Goal: Transaction & Acquisition: Register for event/course

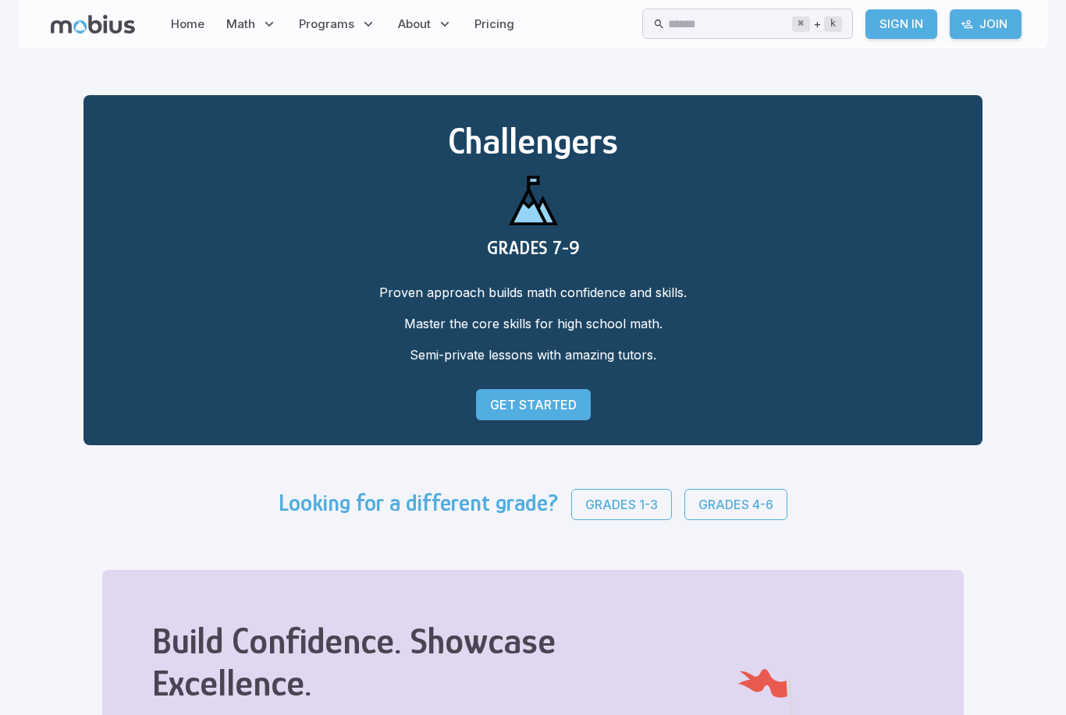
click at [698, 498] on p "Grades 4-6" at bounding box center [735, 504] width 75 height 19
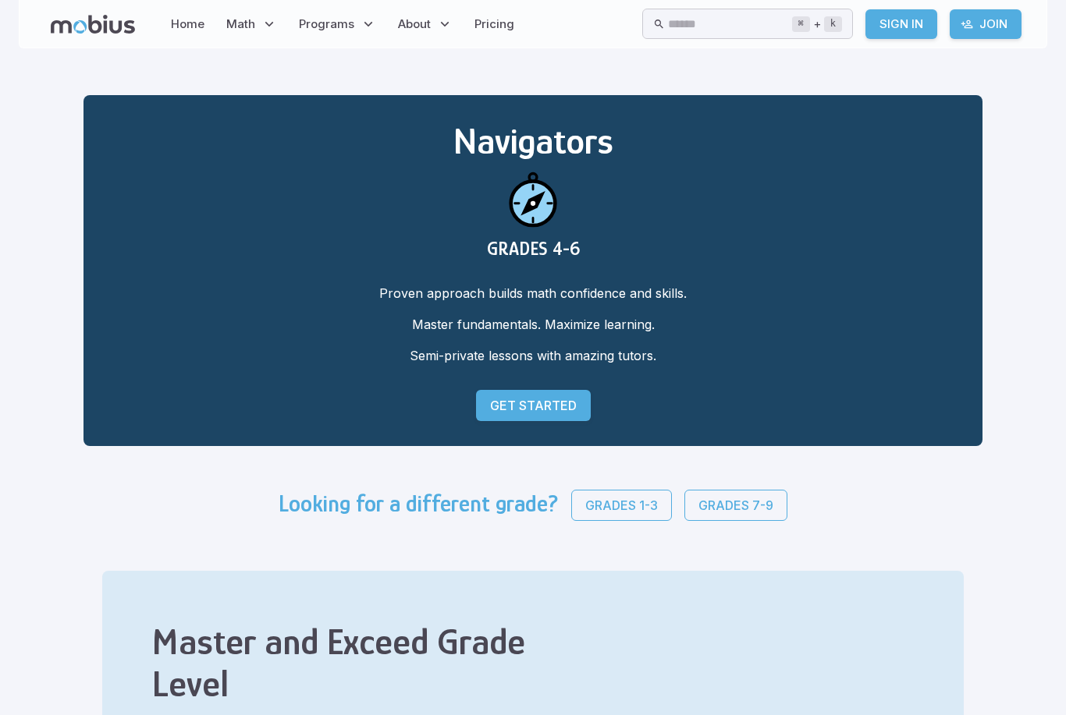
click at [489, 421] on link "Get Started" at bounding box center [533, 405] width 115 height 31
click at [490, 414] on p "Get Started" at bounding box center [533, 405] width 87 height 19
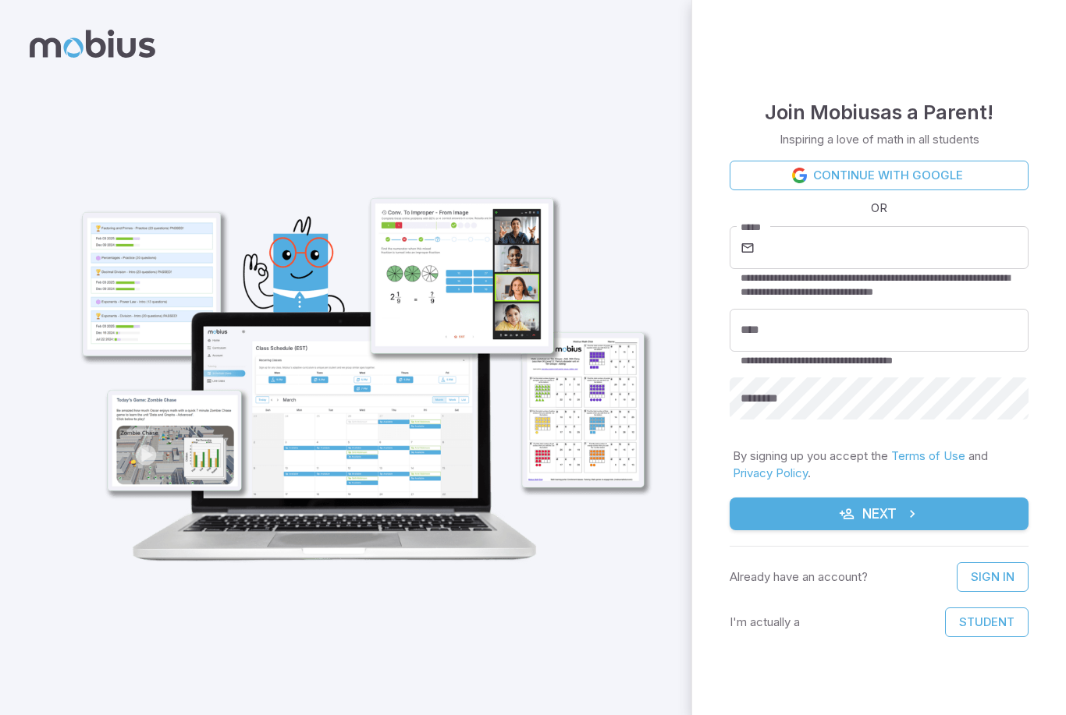
click at [988, 633] on button "Student" at bounding box center [986, 623] width 83 height 30
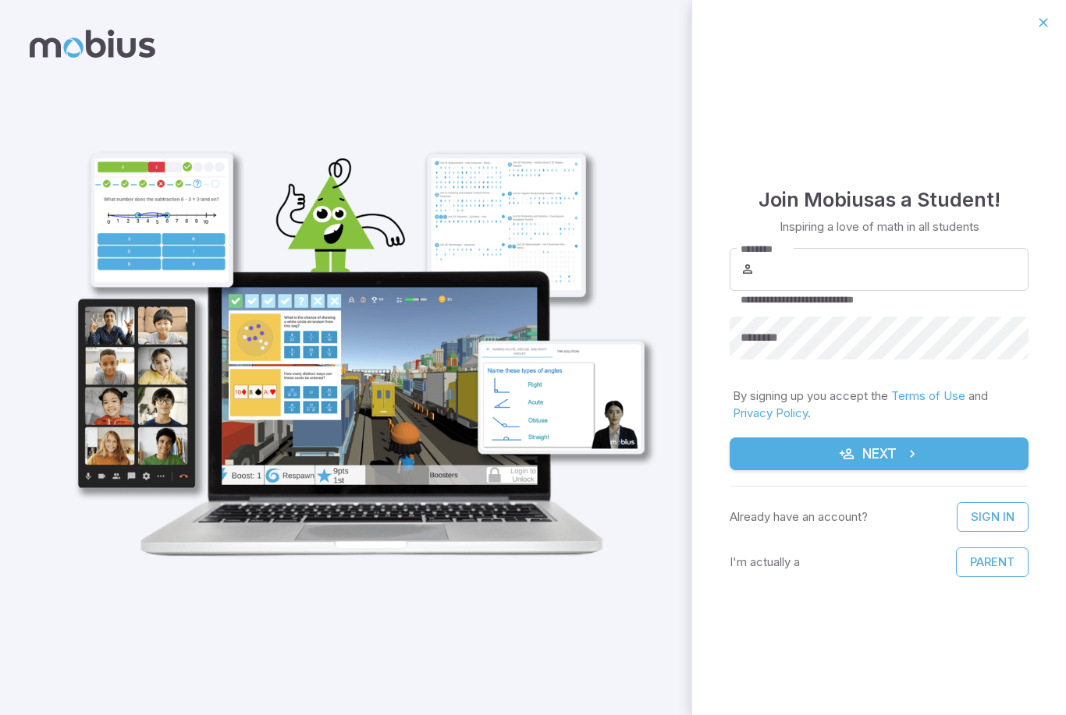
click at [924, 276] on input "********" at bounding box center [893, 270] width 271 height 44
click at [1038, 30] on icon "button" at bounding box center [1043, 23] width 16 height 16
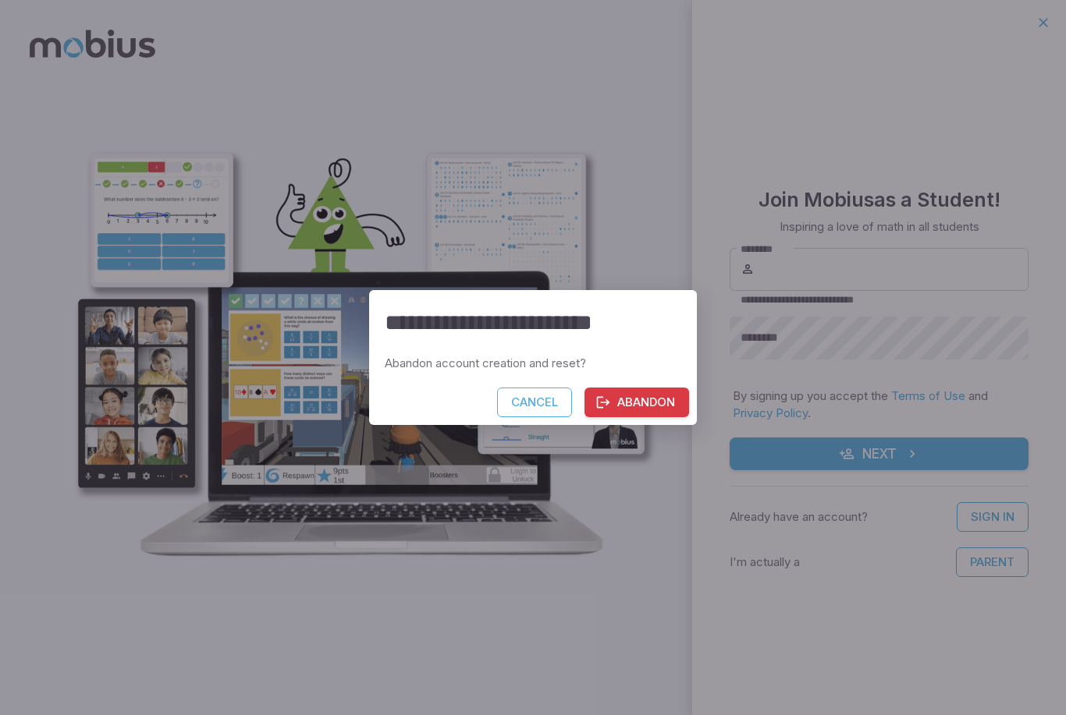
click at [667, 404] on button "Abandon" at bounding box center [636, 403] width 105 height 30
